Goal: Task Accomplishment & Management: Use online tool/utility

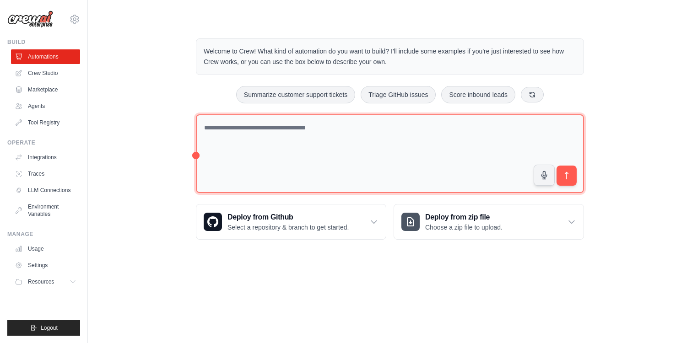
click at [251, 144] on textarea at bounding box center [390, 153] width 388 height 79
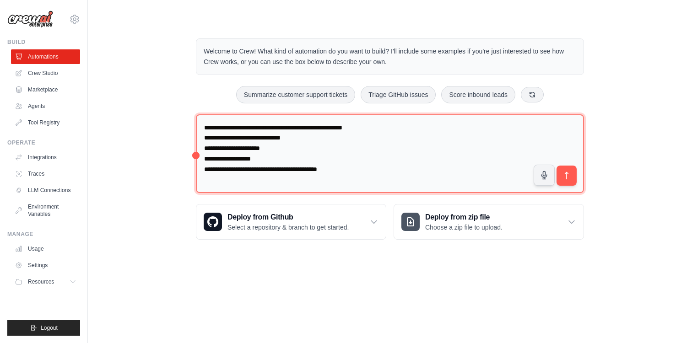
type textarea "**********"
click at [366, 167] on textarea "**********" at bounding box center [390, 153] width 388 height 79
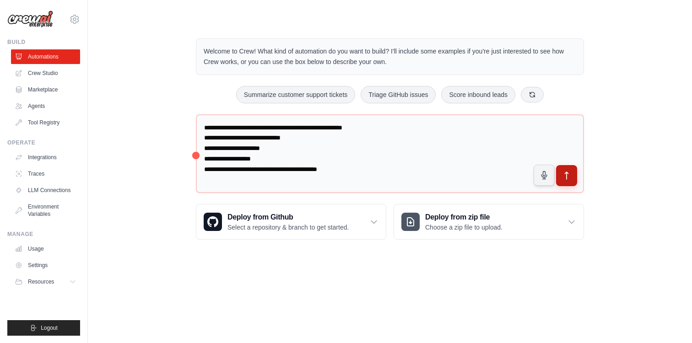
click at [565, 175] on icon "submit" at bounding box center [567, 176] width 10 height 10
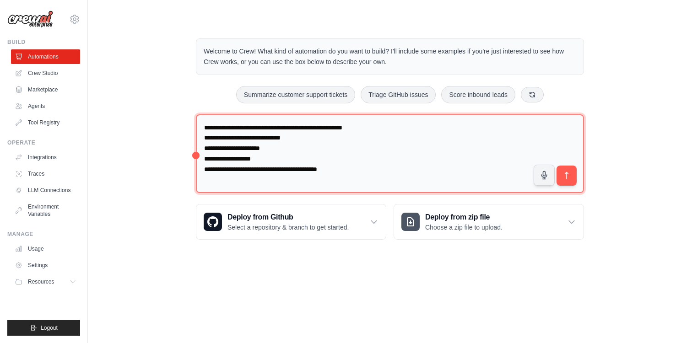
drag, startPoint x: 352, startPoint y: 173, endPoint x: 201, endPoint y: 109, distance: 163.5
click at [201, 109] on div "**********" at bounding box center [390, 139] width 410 height 231
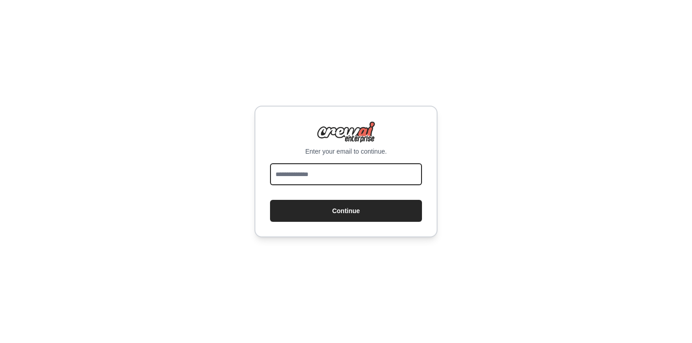
click at [302, 174] on input "email" at bounding box center [346, 174] width 152 height 22
type input "**********"
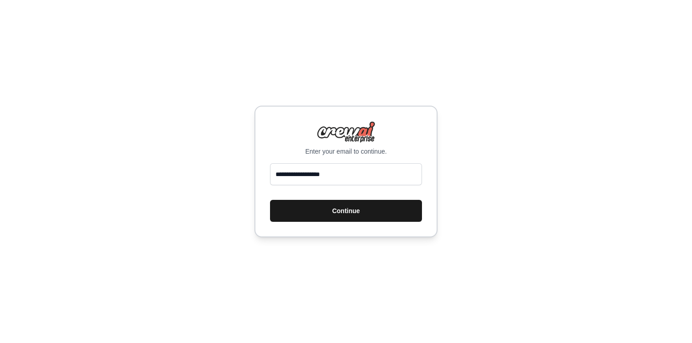
click at [328, 210] on button "Continue" at bounding box center [346, 211] width 152 height 22
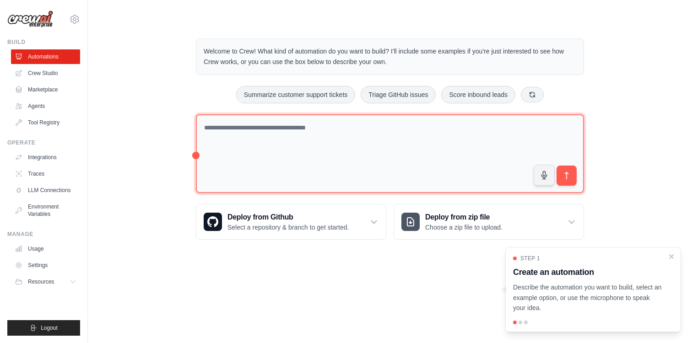
click at [305, 150] on textarea at bounding box center [390, 153] width 388 height 79
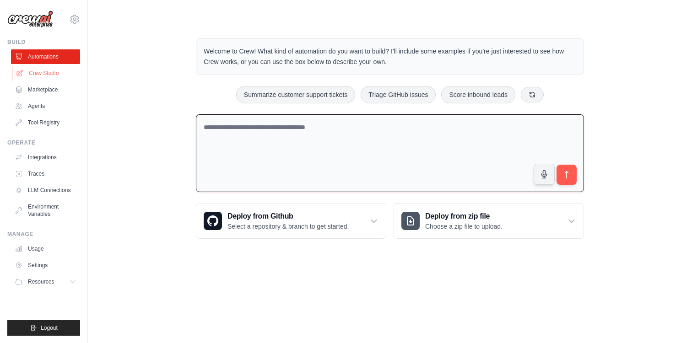
click at [61, 76] on link "Crew Studio" at bounding box center [46, 73] width 69 height 15
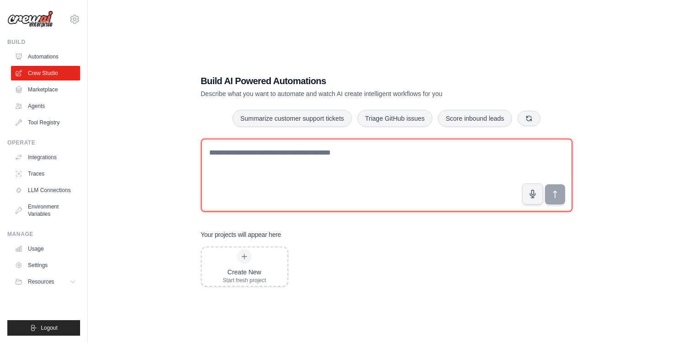
click at [341, 164] on textarea at bounding box center [386, 175] width 371 height 73
paste textarea "**********"
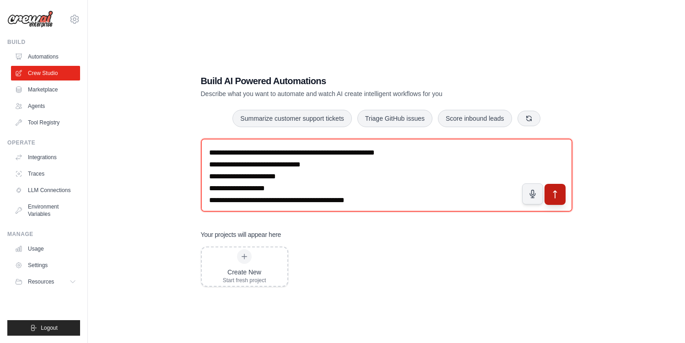
type textarea "**********"
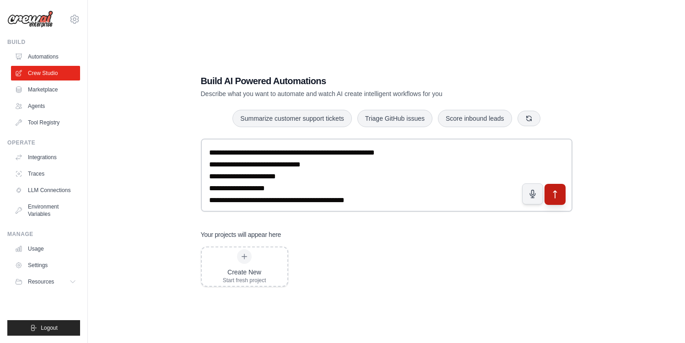
click at [561, 197] on button "submit" at bounding box center [554, 194] width 21 height 21
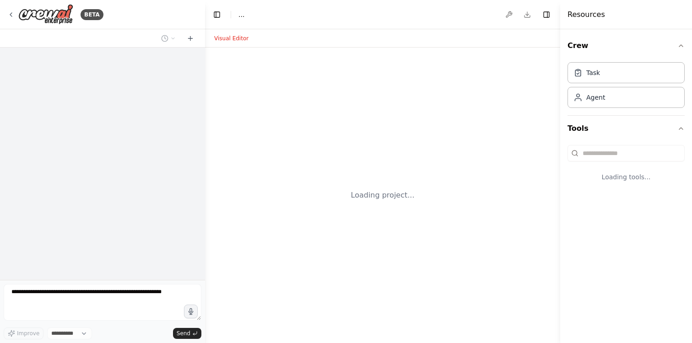
select select "****"
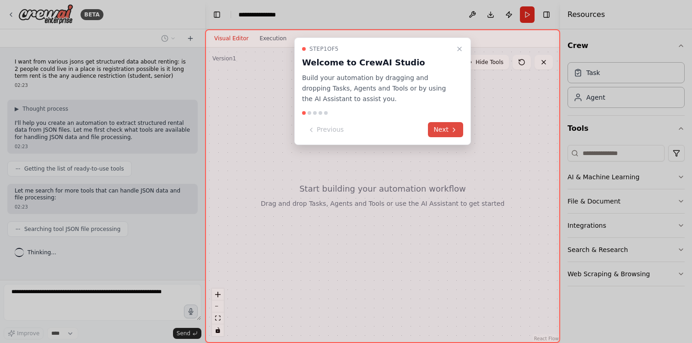
click at [446, 130] on button "Next" at bounding box center [445, 129] width 35 height 15
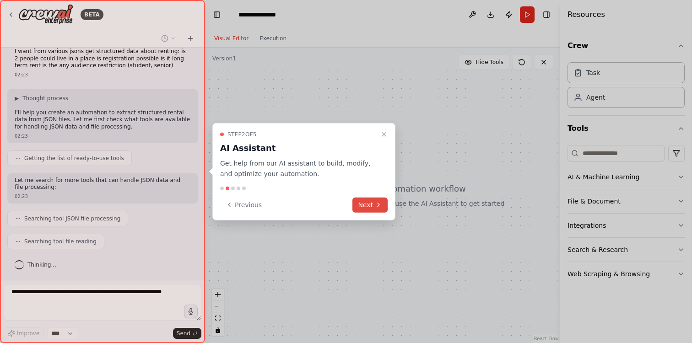
scroll to position [33, 0]
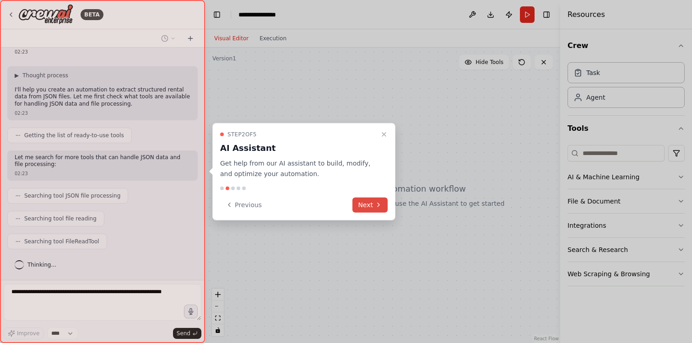
click at [370, 207] on button "Next" at bounding box center [369, 204] width 35 height 15
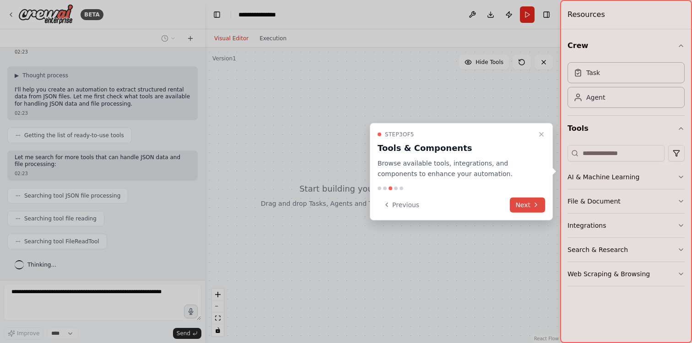
click at [526, 204] on button "Next" at bounding box center [527, 204] width 35 height 15
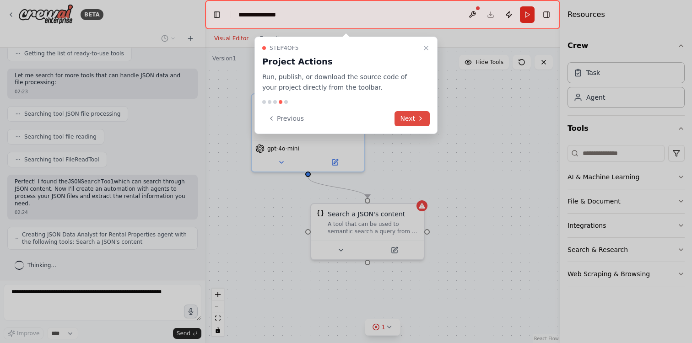
scroll to position [138, 0]
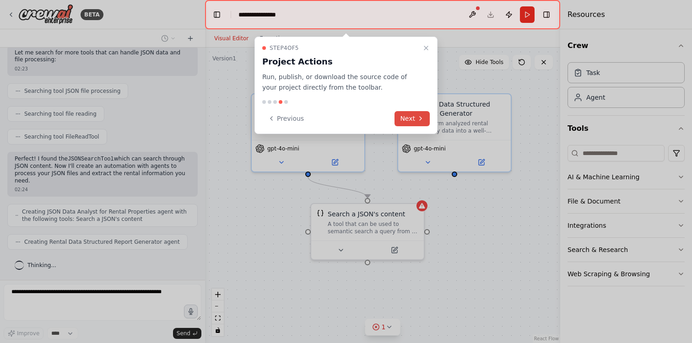
click at [417, 118] on icon at bounding box center [420, 118] width 7 height 7
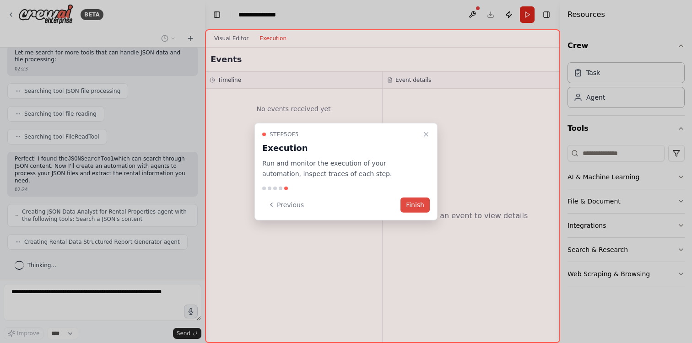
click at [416, 203] on button "Finish" at bounding box center [414, 204] width 29 height 15
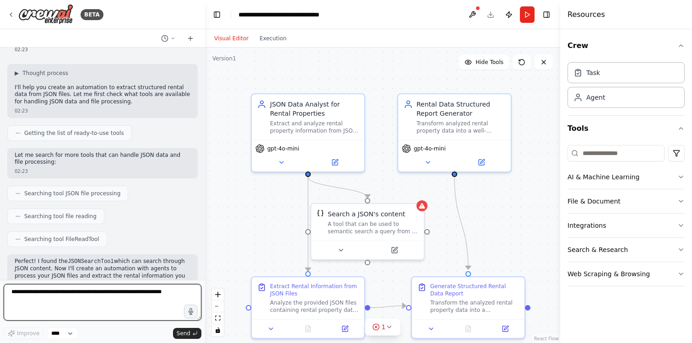
scroll to position [0, 0]
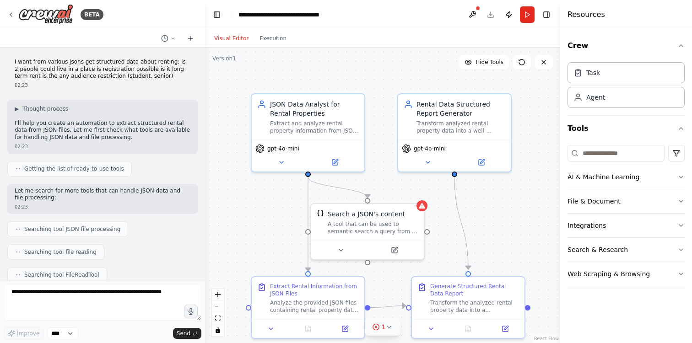
click at [394, 330] on button "1" at bounding box center [382, 327] width 35 height 17
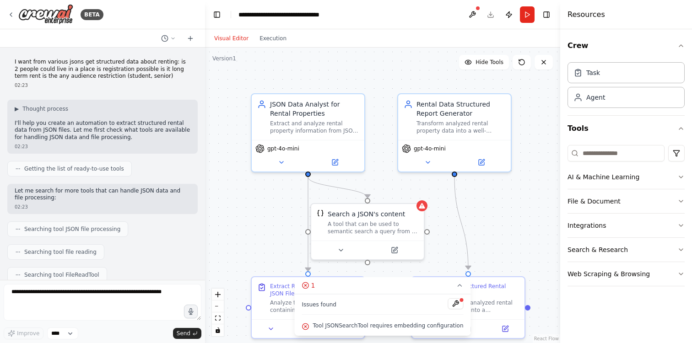
click at [604, 318] on div "Crew Task Agent Tools AI & Machine Learning File & Document Integrations Search…" at bounding box center [626, 186] width 132 height 314
click at [640, 182] on button "AI & Machine Learning" at bounding box center [625, 177] width 117 height 24
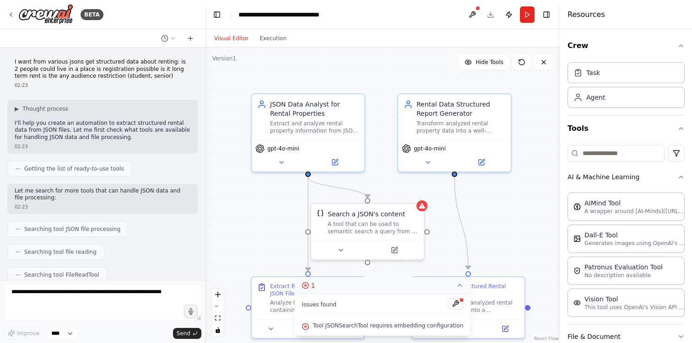
click at [456, 286] on icon at bounding box center [459, 285] width 7 height 7
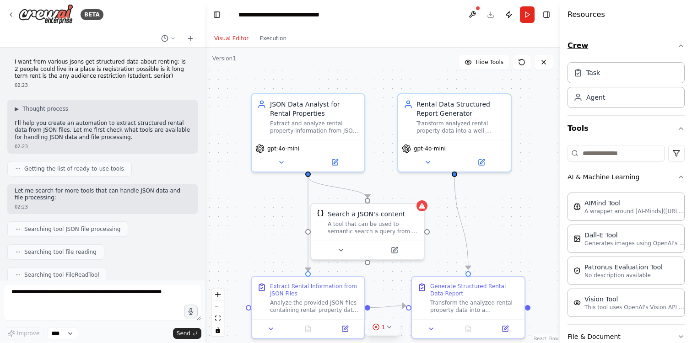
click at [673, 49] on button "Crew" at bounding box center [625, 46] width 117 height 26
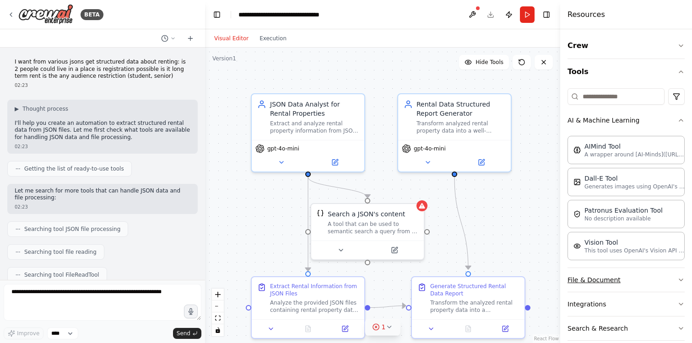
click at [640, 277] on button "File & Document" at bounding box center [625, 280] width 117 height 24
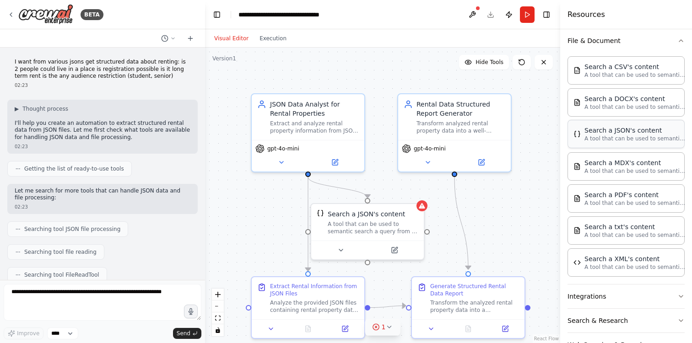
scroll to position [268, 0]
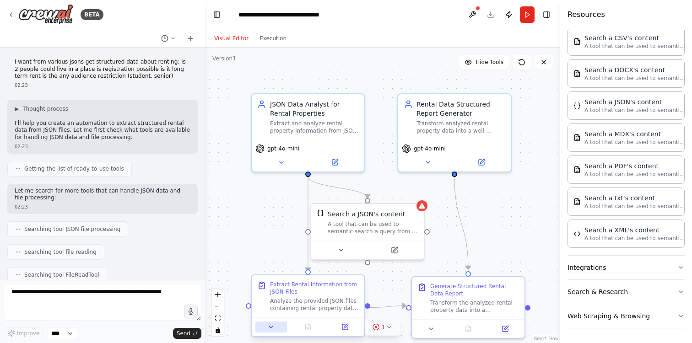
click at [272, 328] on icon at bounding box center [270, 326] width 7 height 7
click at [292, 300] on div "Analyze the provided JSON files containing rental property data and extract key…" at bounding box center [314, 304] width 89 height 15
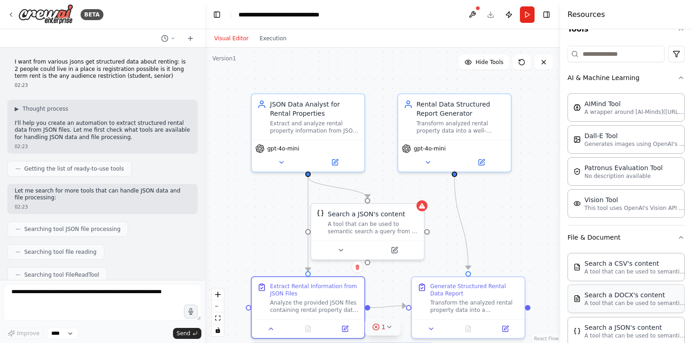
scroll to position [0, 0]
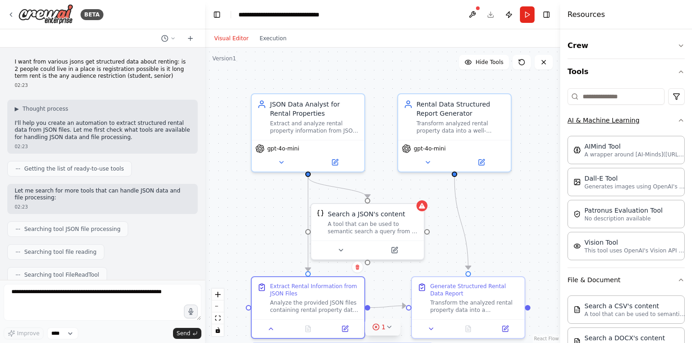
click at [677, 120] on icon "button" at bounding box center [680, 120] width 7 height 7
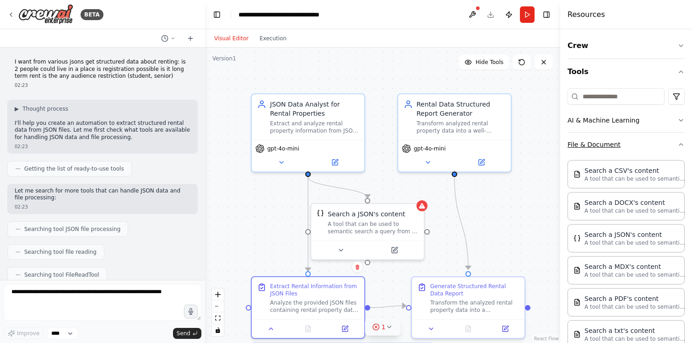
click at [624, 147] on button "File & Document" at bounding box center [625, 145] width 117 height 24
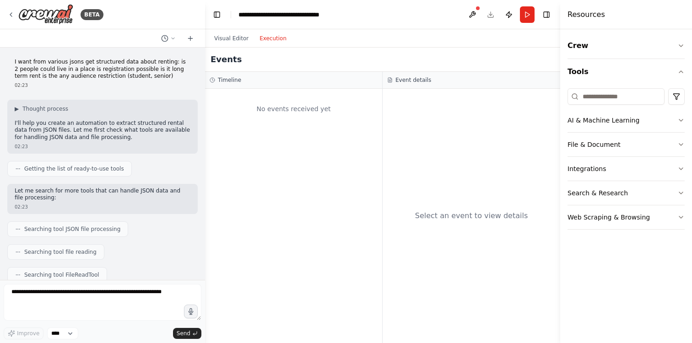
click at [276, 37] on button "Execution" at bounding box center [273, 38] width 38 height 11
click at [237, 38] on button "Visual Editor" at bounding box center [231, 38] width 45 height 11
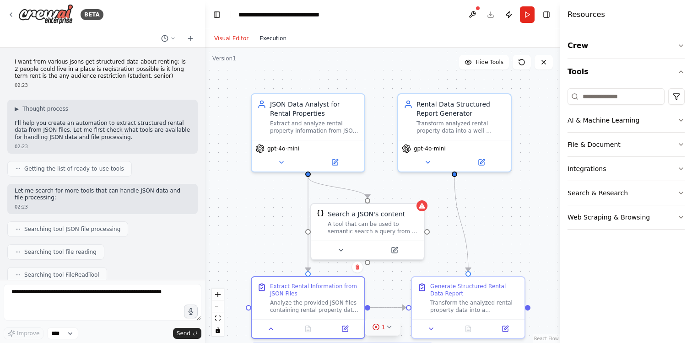
click at [275, 38] on button "Execution" at bounding box center [273, 38] width 38 height 11
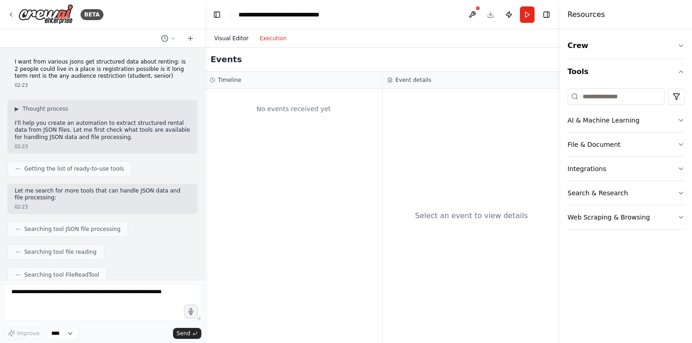
click at [237, 38] on button "Visual Editor" at bounding box center [231, 38] width 45 height 11
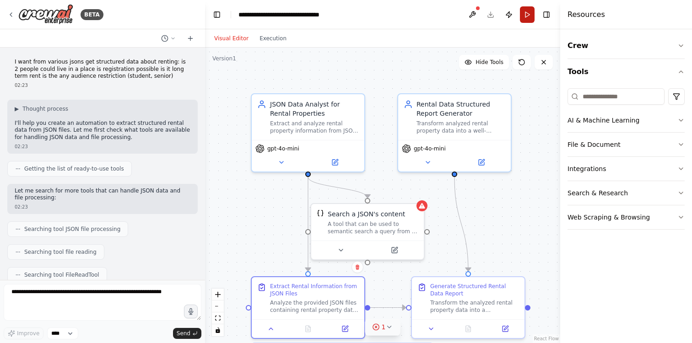
click at [525, 17] on button "Run" at bounding box center [527, 14] width 15 height 16
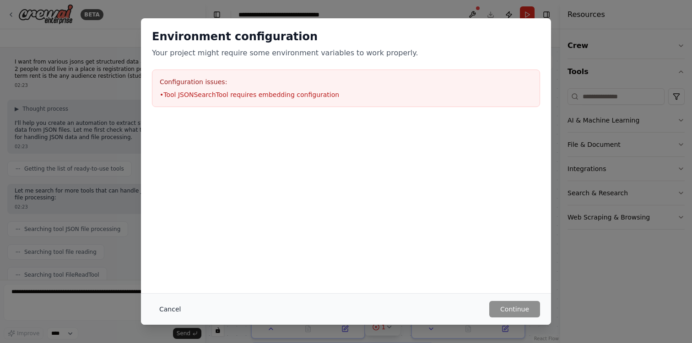
click at [172, 308] on button "Cancel" at bounding box center [170, 309] width 36 height 16
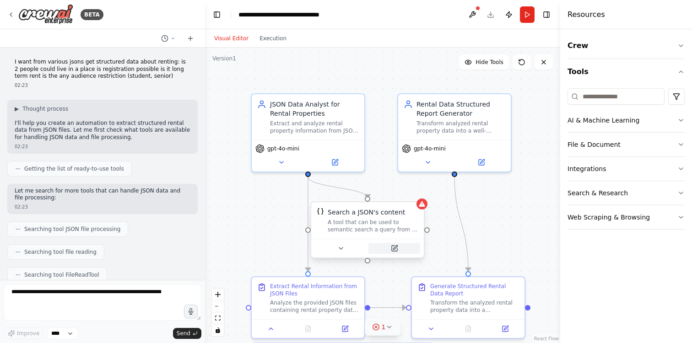
click at [395, 251] on icon at bounding box center [394, 248] width 7 height 7
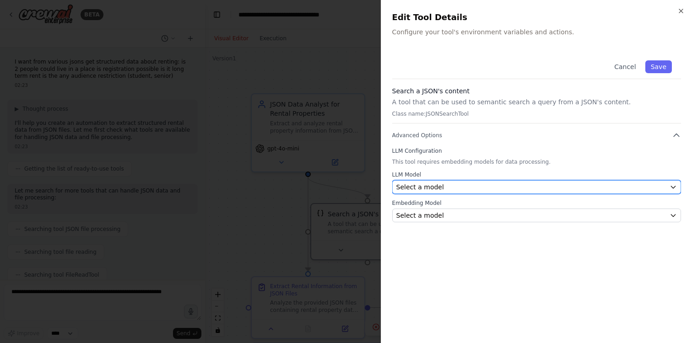
click at [469, 187] on div "Select a model" at bounding box center [530, 186] width 269 height 9
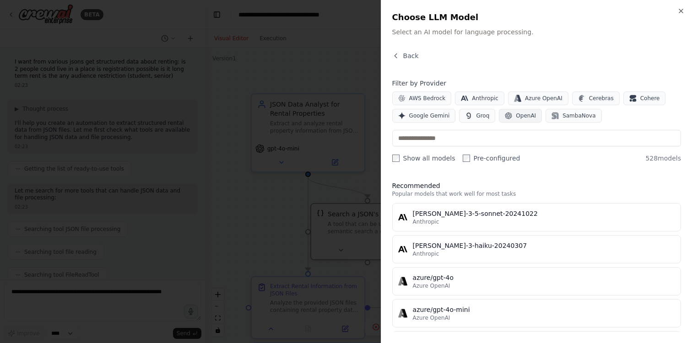
click at [526, 115] on span "OpenAI" at bounding box center [525, 115] width 20 height 7
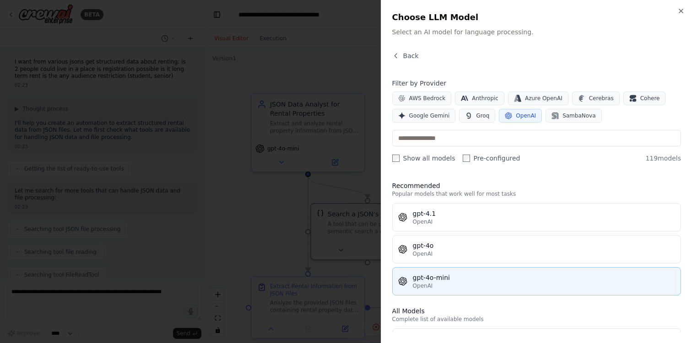
click at [475, 280] on div "gpt-4o-mini" at bounding box center [544, 277] width 262 height 9
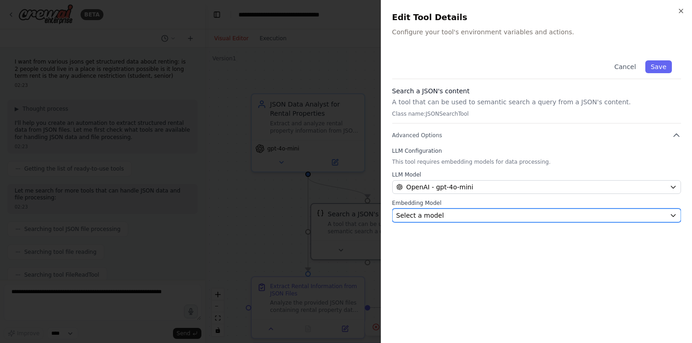
click at [459, 216] on div "Select a model" at bounding box center [530, 215] width 269 height 9
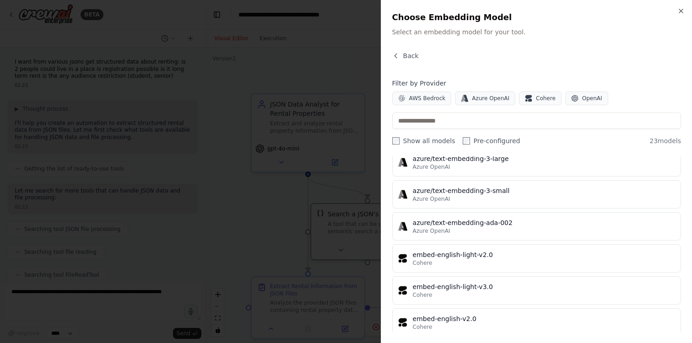
scroll to position [507, 0]
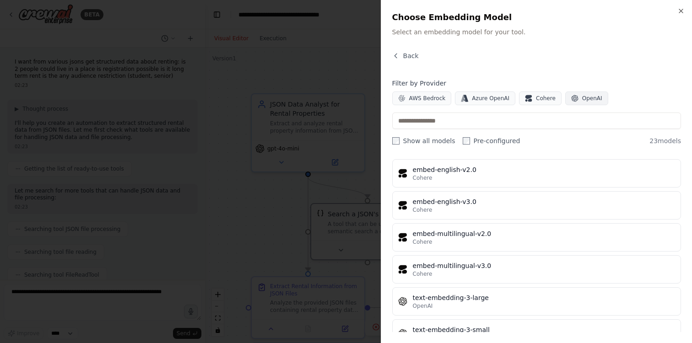
click at [596, 102] on button "OpenAI" at bounding box center [586, 98] width 43 height 14
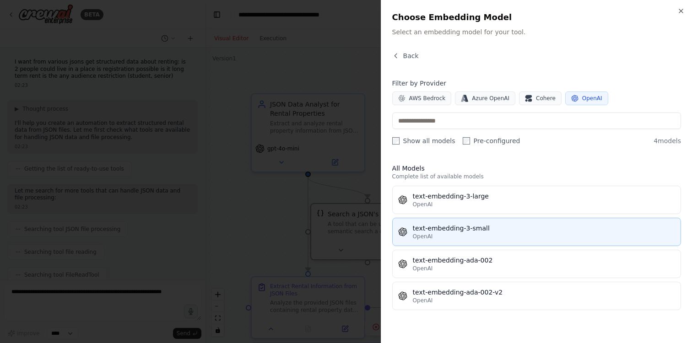
click at [511, 237] on div "OpenAI" at bounding box center [544, 236] width 262 height 7
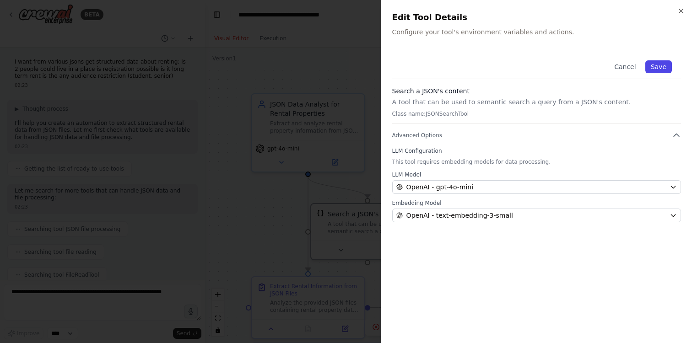
click at [661, 68] on button "Save" at bounding box center [658, 66] width 27 height 13
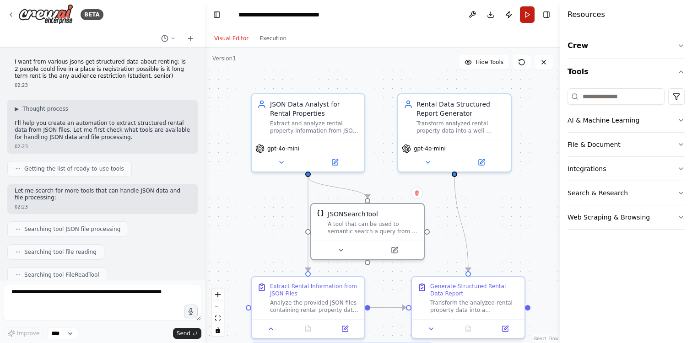
click at [529, 15] on button "Run" at bounding box center [527, 14] width 15 height 16
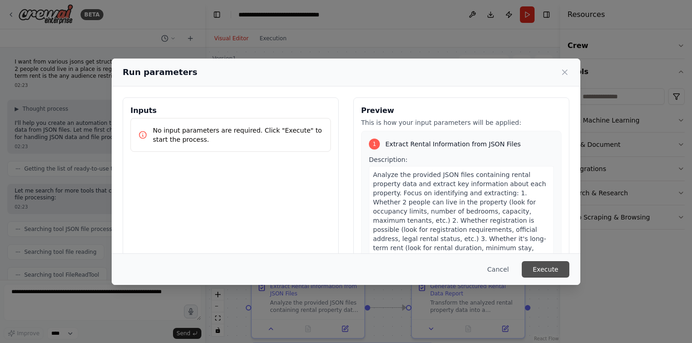
click at [547, 265] on button "Execute" at bounding box center [545, 269] width 48 height 16
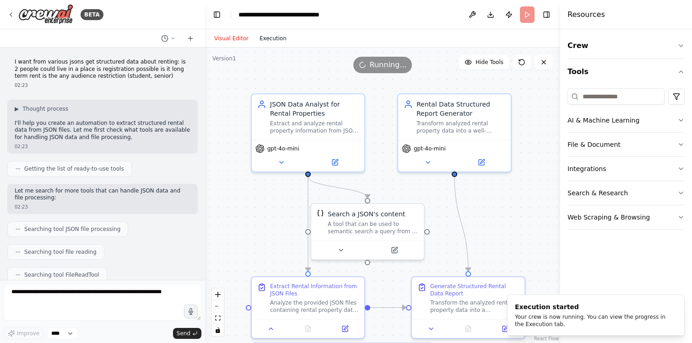
click at [265, 40] on button "Execution" at bounding box center [273, 38] width 38 height 11
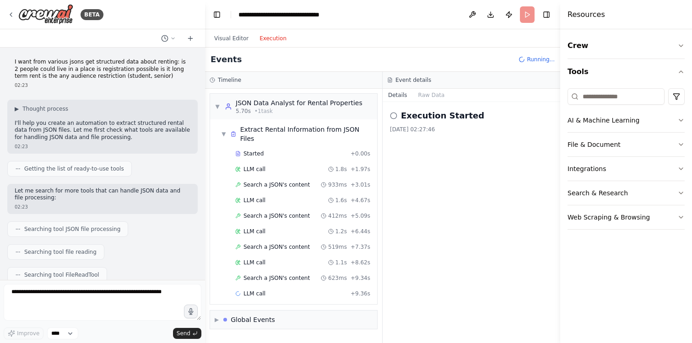
click at [526, 16] on header "**********" at bounding box center [382, 14] width 355 height 29
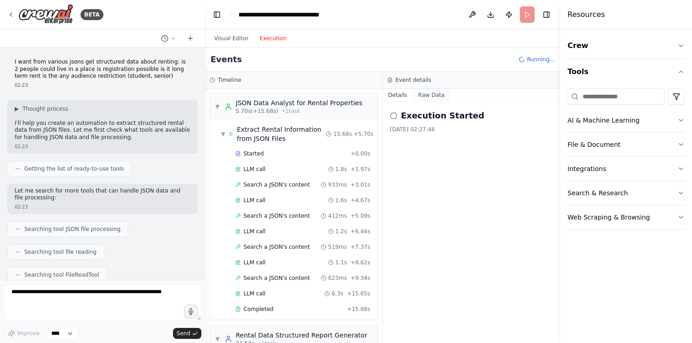
click at [435, 91] on button "Raw Data" at bounding box center [432, 95] width 38 height 13
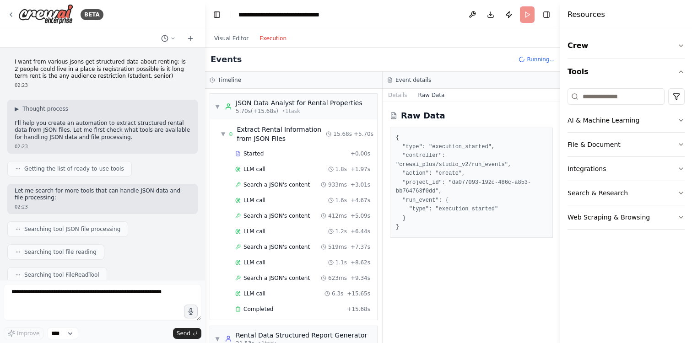
scroll to position [120, 0]
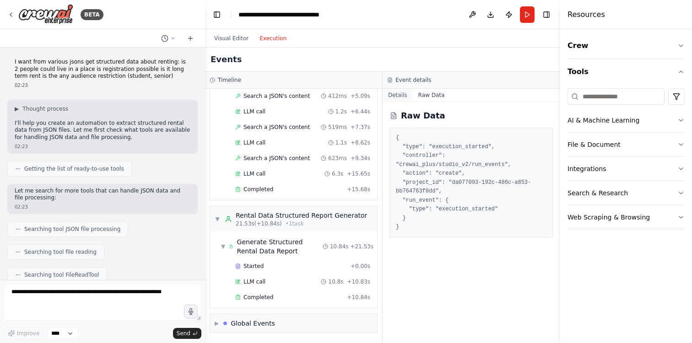
click at [401, 93] on button "Details" at bounding box center [397, 95] width 30 height 13
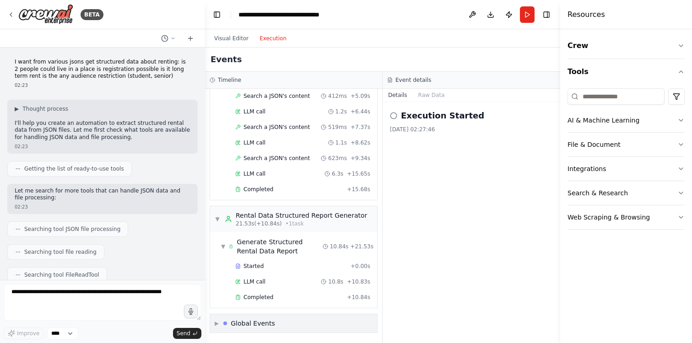
click at [241, 326] on div "Global Events" at bounding box center [253, 323] width 44 height 9
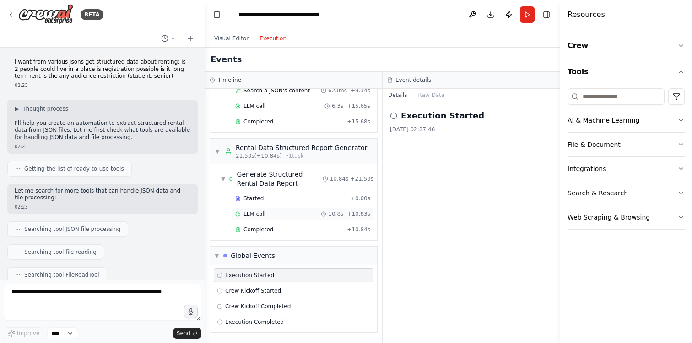
scroll to position [0, 0]
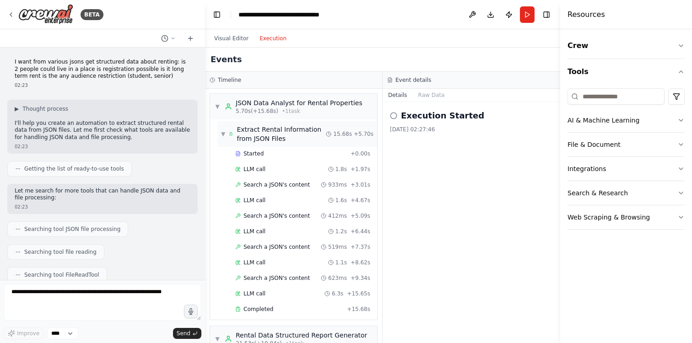
click at [246, 126] on div "Extract Rental Information from JSON Files" at bounding box center [280, 134] width 89 height 18
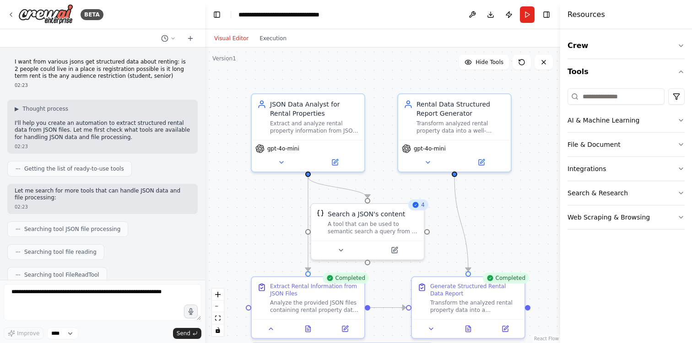
click at [232, 33] on button "Visual Editor" at bounding box center [231, 38] width 45 height 11
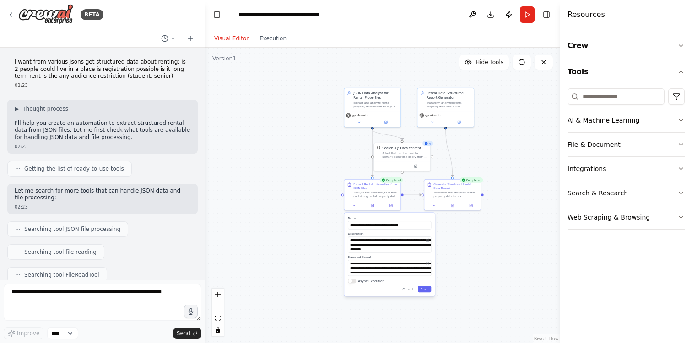
drag, startPoint x: 482, startPoint y: 324, endPoint x: 445, endPoint y: 251, distance: 82.0
click at [445, 251] on div ".deletable-edge-delete-btn { width: 20px; height: 20px; border: 0px solid #ffff…" at bounding box center [382, 195] width 355 height 295
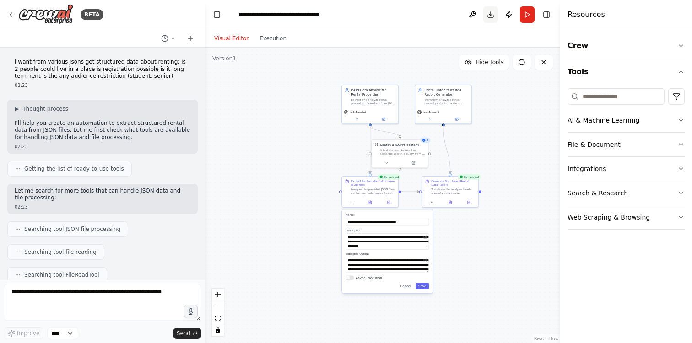
click at [493, 17] on button "Download" at bounding box center [490, 14] width 15 height 16
click at [9, 12] on icon at bounding box center [10, 14] width 7 height 7
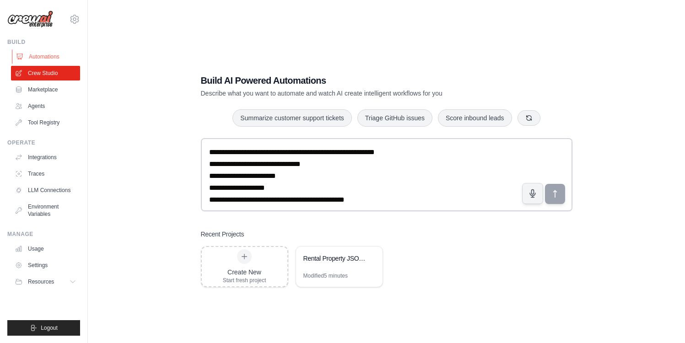
click at [63, 52] on link "Automations" at bounding box center [46, 56] width 69 height 15
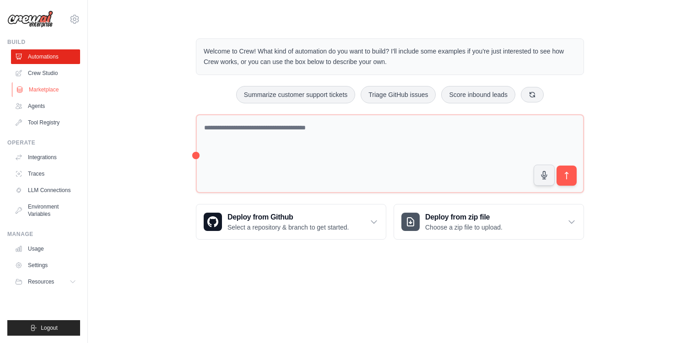
click at [57, 91] on link "Marketplace" at bounding box center [46, 89] width 69 height 15
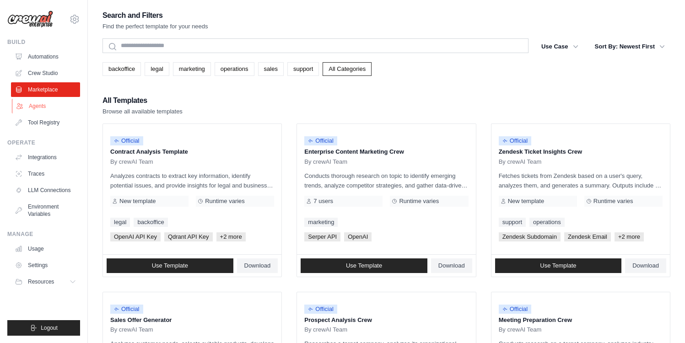
click at [60, 104] on link "Agents" at bounding box center [46, 106] width 69 height 15
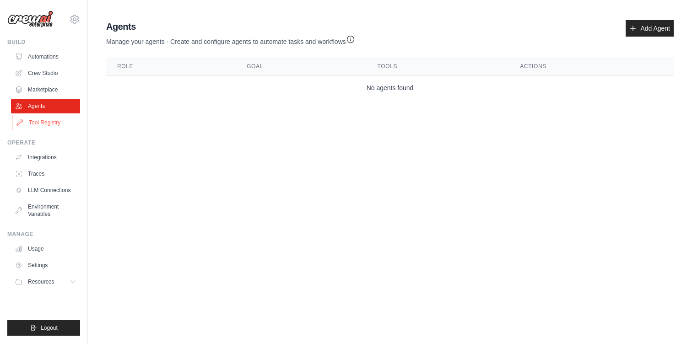
click at [55, 125] on link "Tool Registry" at bounding box center [46, 122] width 69 height 15
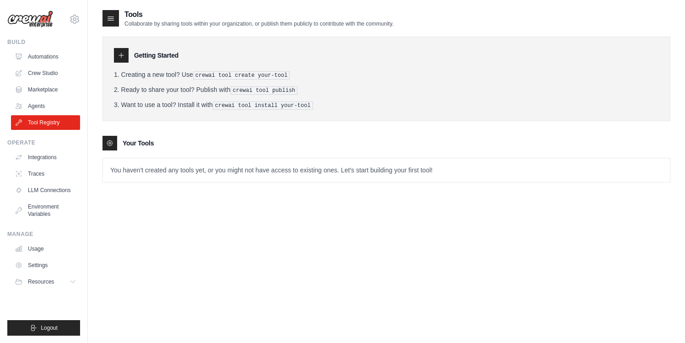
click at [120, 20] on div "Tools Collaborate by sharing tools within your organization, or publish them pu…" at bounding box center [247, 18] width 291 height 18
click at [113, 19] on icon at bounding box center [110, 18] width 9 height 9
click at [59, 189] on link "LLM Connections" at bounding box center [46, 190] width 69 height 15
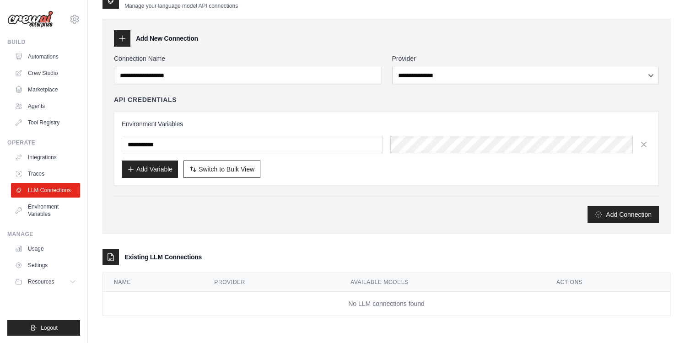
scroll to position [18, 0]
click at [38, 212] on link "Environment Variables" at bounding box center [46, 210] width 69 height 22
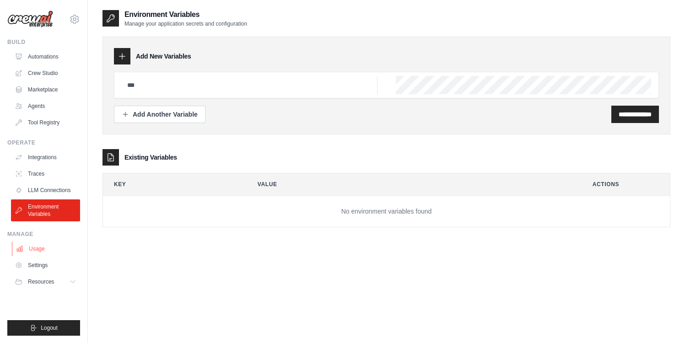
click at [46, 253] on link "Usage" at bounding box center [46, 248] width 69 height 15
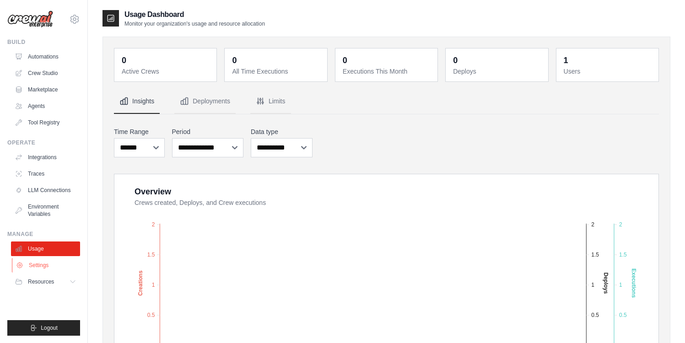
click at [48, 267] on link "Settings" at bounding box center [46, 265] width 69 height 15
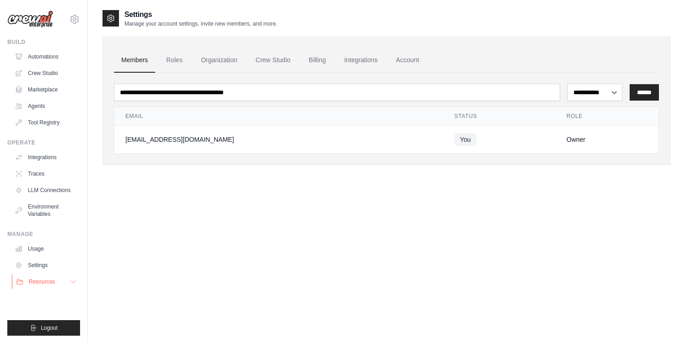
click at [45, 280] on span "Resources" at bounding box center [42, 281] width 26 height 7
